Goal: Information Seeking & Learning: Learn about a topic

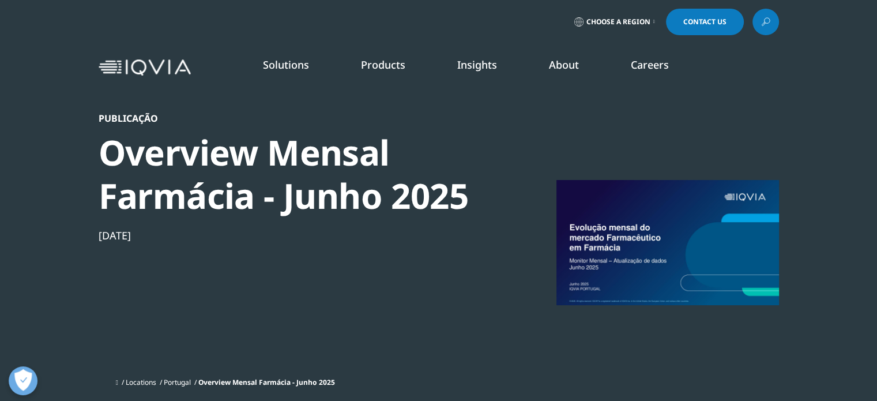
scroll to position [90, 680]
click at [420, 209] on link "Emerging Biopharma" at bounding box center [335, 211] width 206 height 13
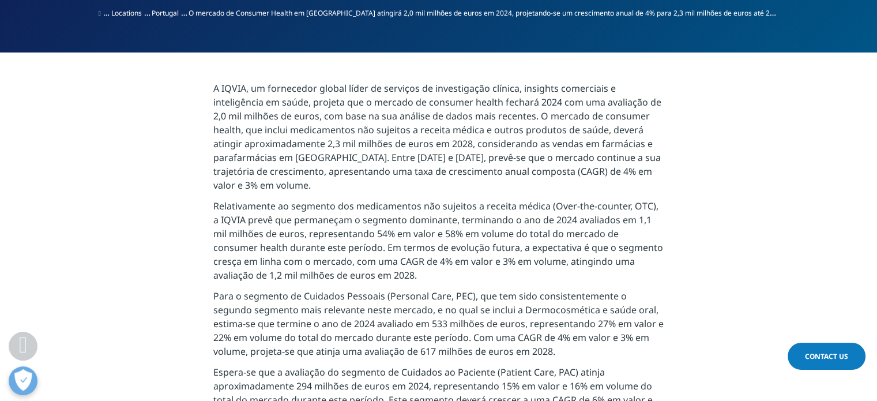
scroll to position [576, 0]
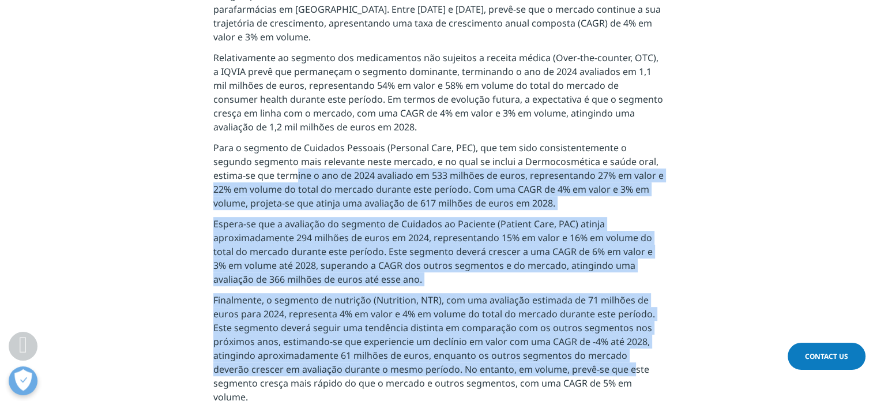
drag, startPoint x: 254, startPoint y: 177, endPoint x: 591, endPoint y: 377, distance: 392.3
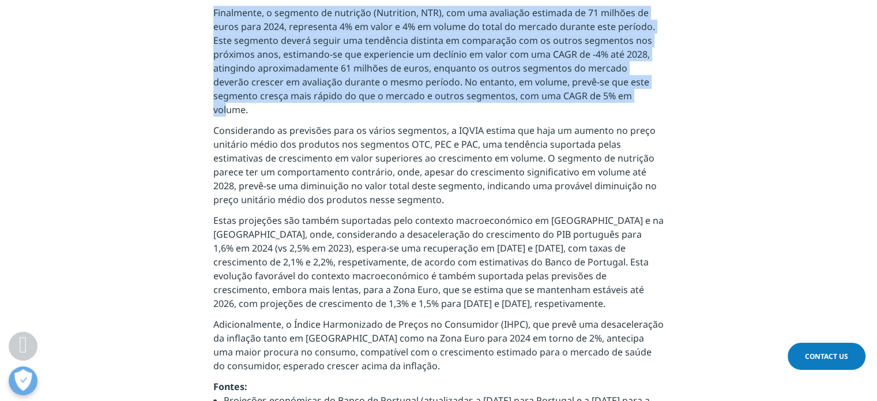
scroll to position [864, 0]
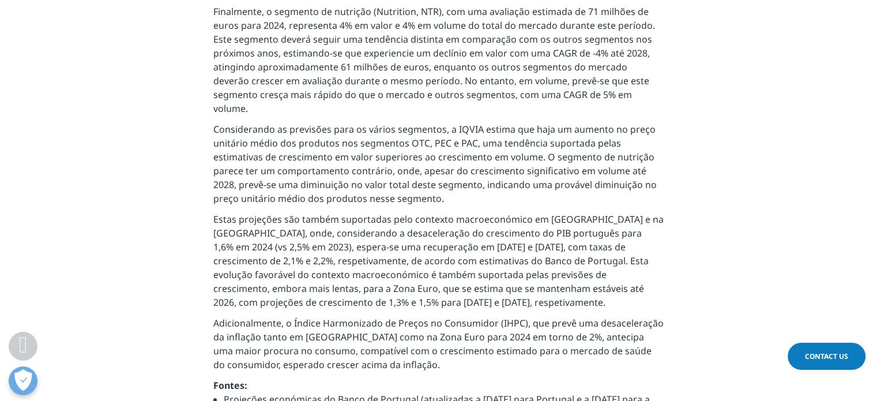
click at [689, 301] on section "A IQVIA, um fornecedor global líder de serviços de investigação clínica, insigh…" at bounding box center [438, 235] width 877 height 1238
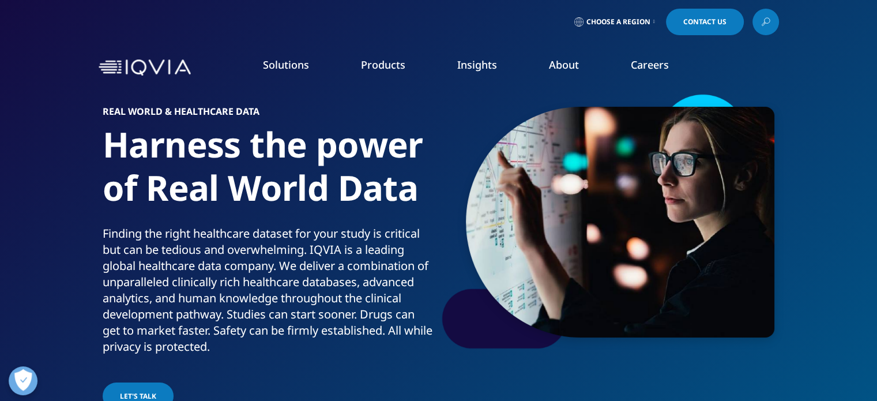
click at [430, 268] on link "READ MORE" at bounding box center [464, 272] width 131 height 10
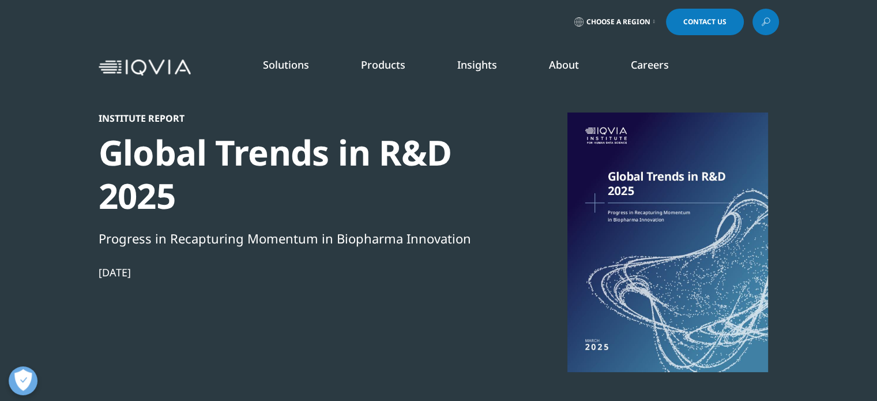
click at [290, 188] on link "Consumer Health" at bounding box center [335, 189] width 206 height 13
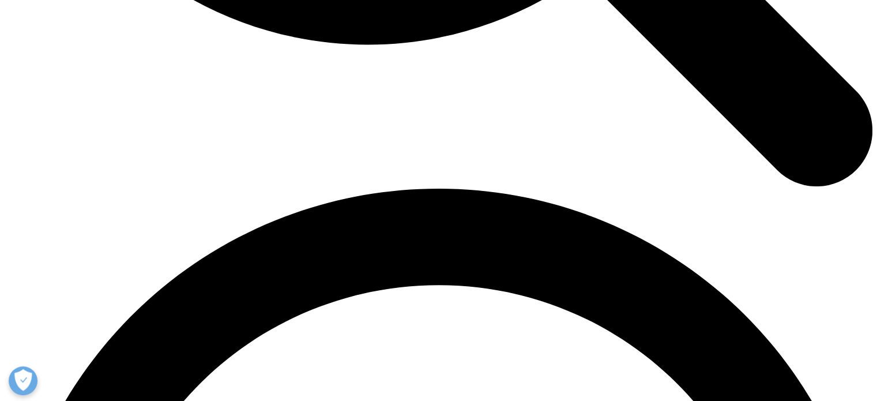
scroll to position [1614, 0]
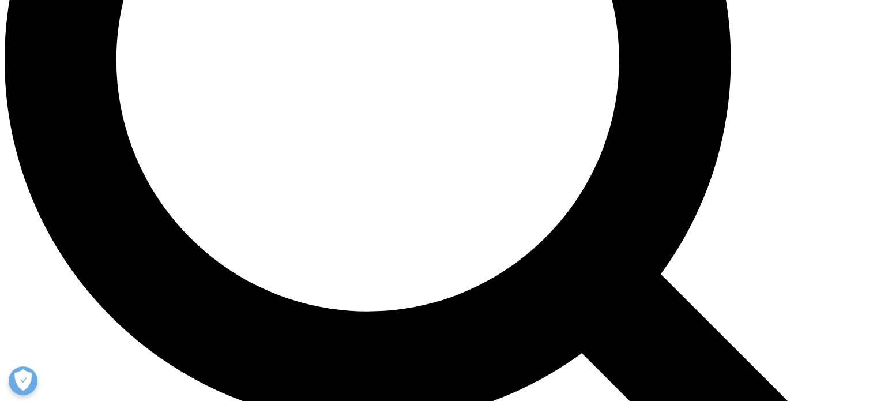
scroll to position [1195, 0]
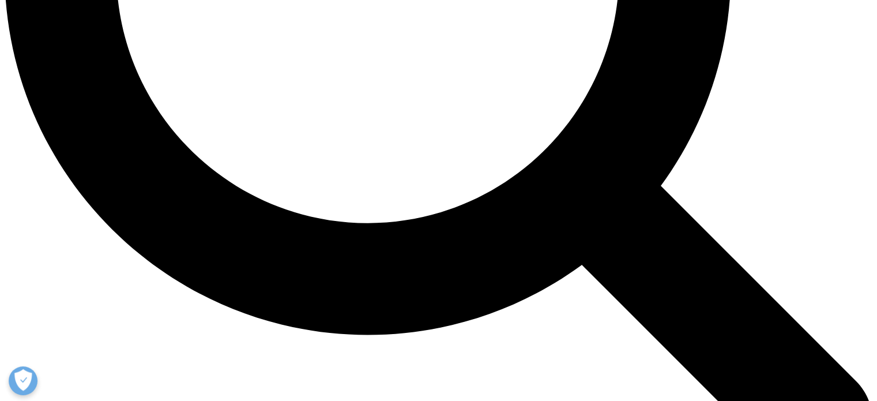
scroll to position [1441, 0]
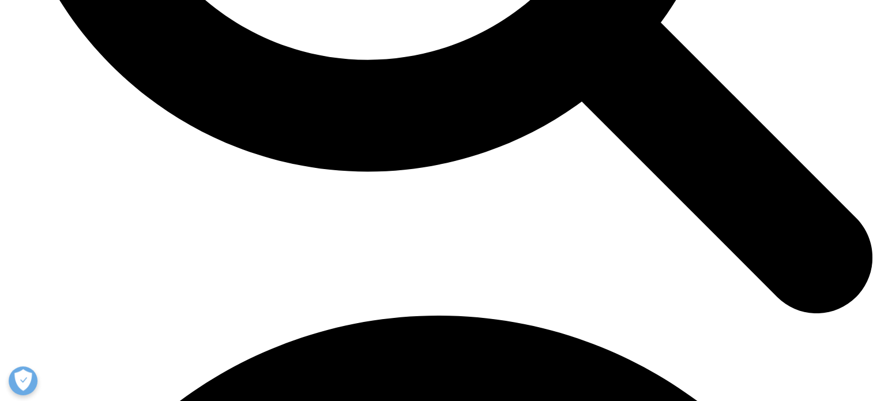
drag, startPoint x: 383, startPoint y: 221, endPoint x: 616, endPoint y: 255, distance: 235.9
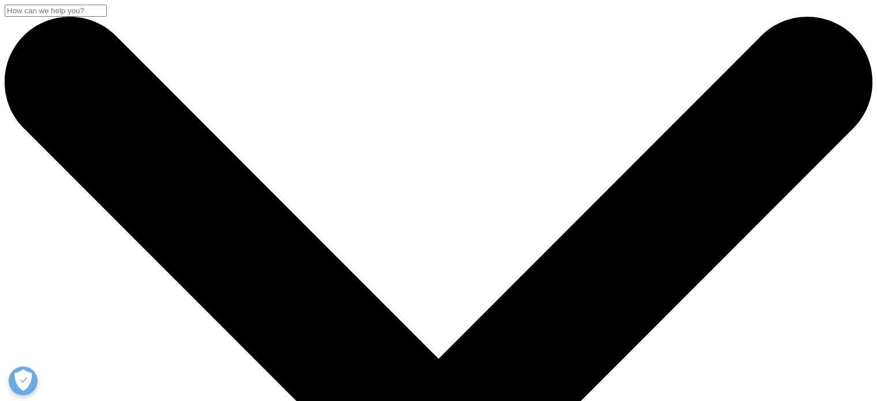
scroll to position [364, 680]
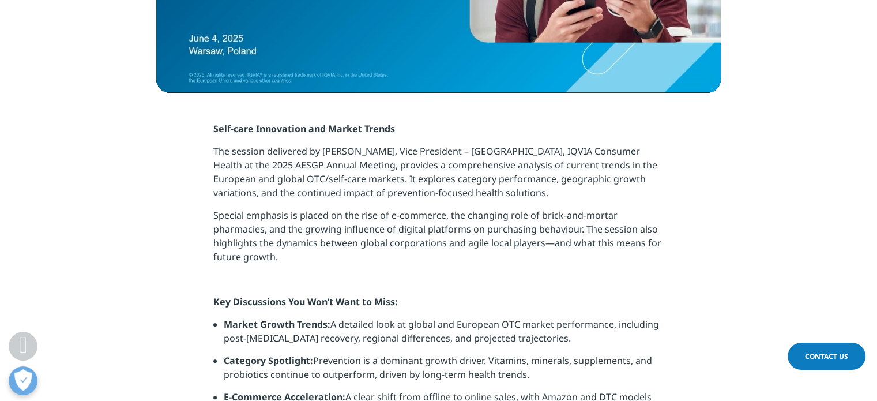
scroll to position [749, 0]
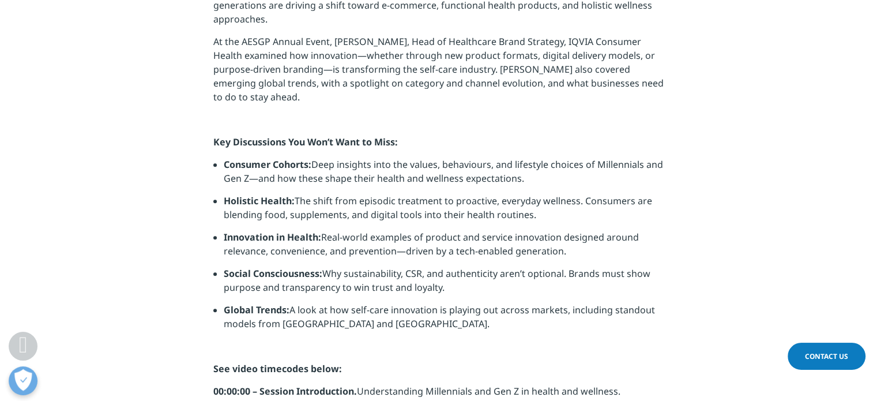
scroll to position [980, 0]
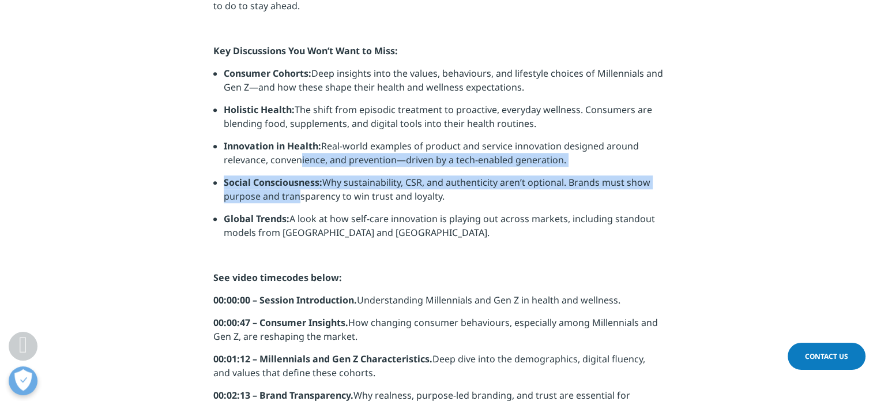
drag, startPoint x: 295, startPoint y: 145, endPoint x: 293, endPoint y: 180, distance: 35.8
click at [293, 180] on ul "Consumer Cohorts: Deep insights into the values, behaviours, and lifestyle choi…" at bounding box center [438, 157] width 450 height 182
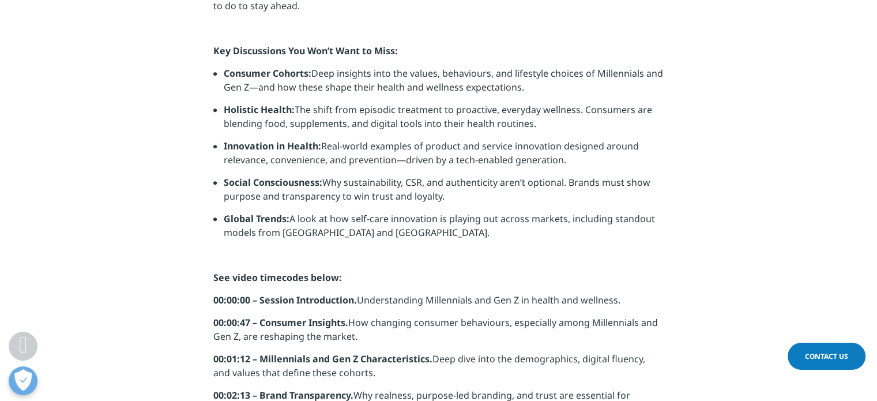
click at [324, 219] on li "Global Trends: A look at how self-care innovation is playing out across markets…" at bounding box center [444, 230] width 440 height 36
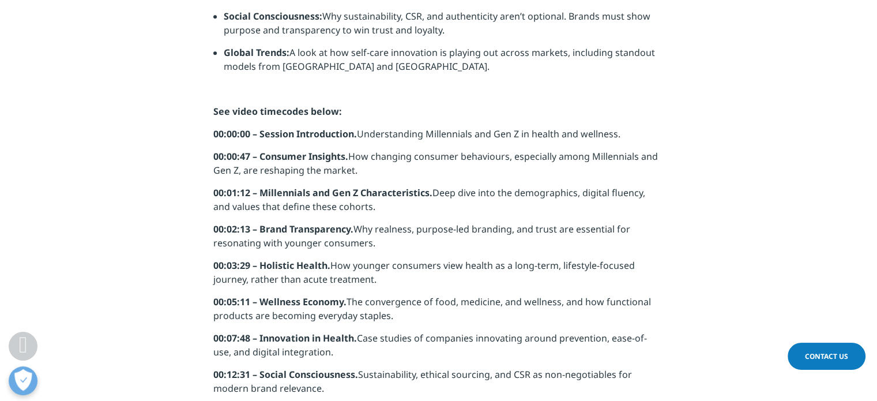
scroll to position [1268, 0]
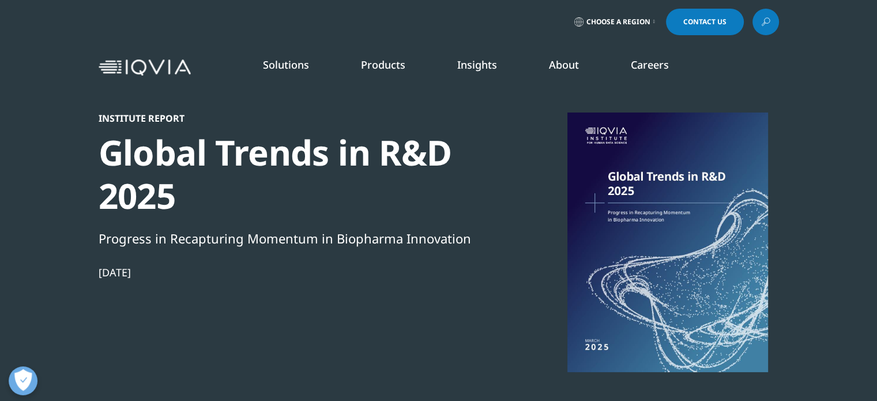
scroll to position [364, 680]
